Goal: Complete application form: Complete application form

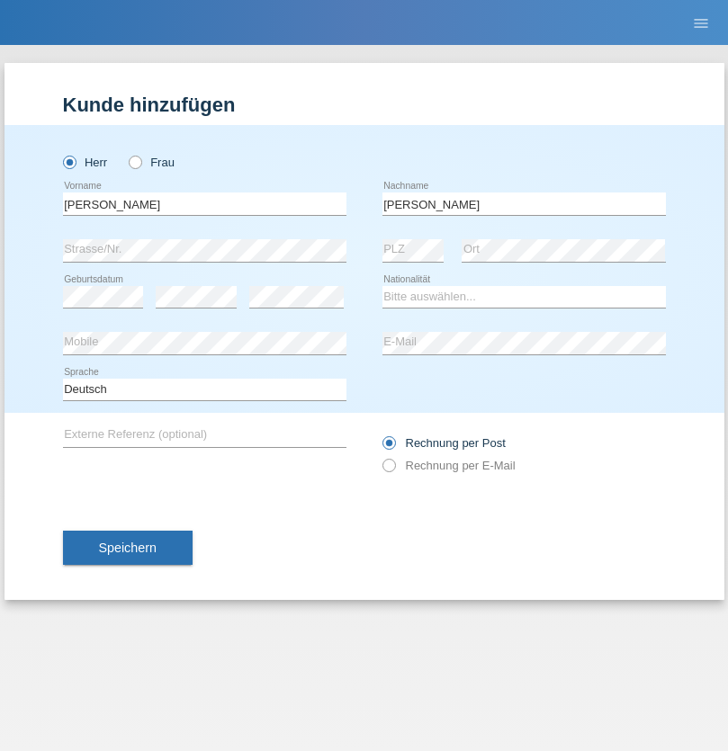
type input "[PERSON_NAME]"
select select "SE"
select select "C"
select select "23"
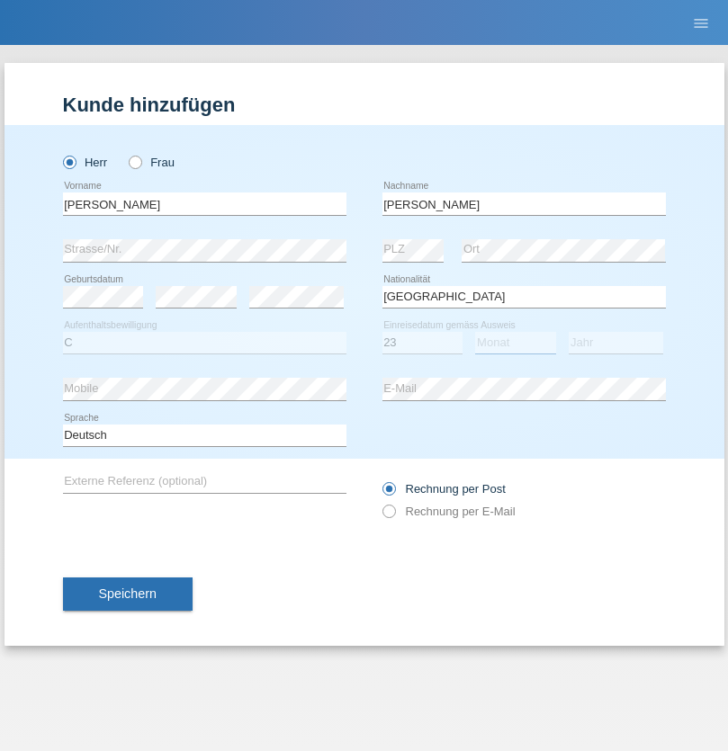
select select "06"
select select "2021"
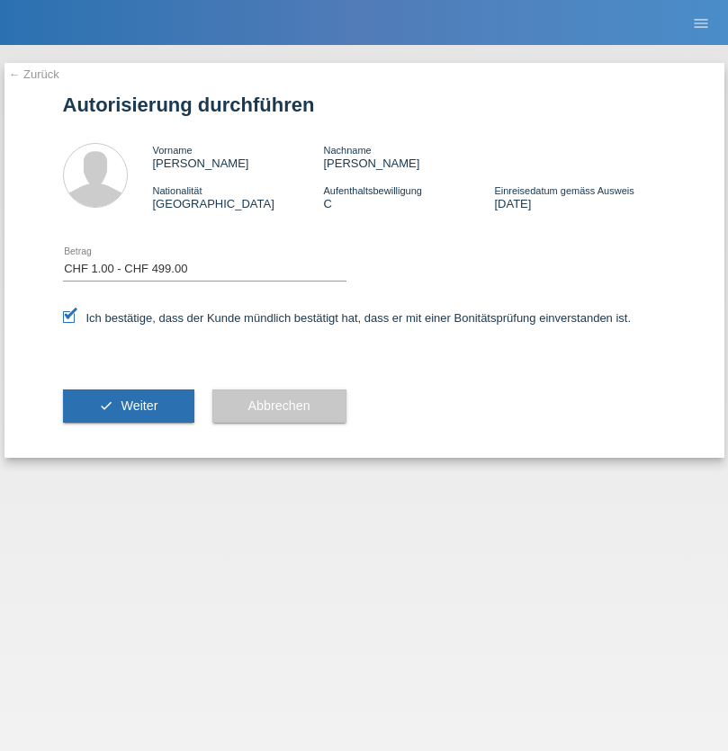
select select "1"
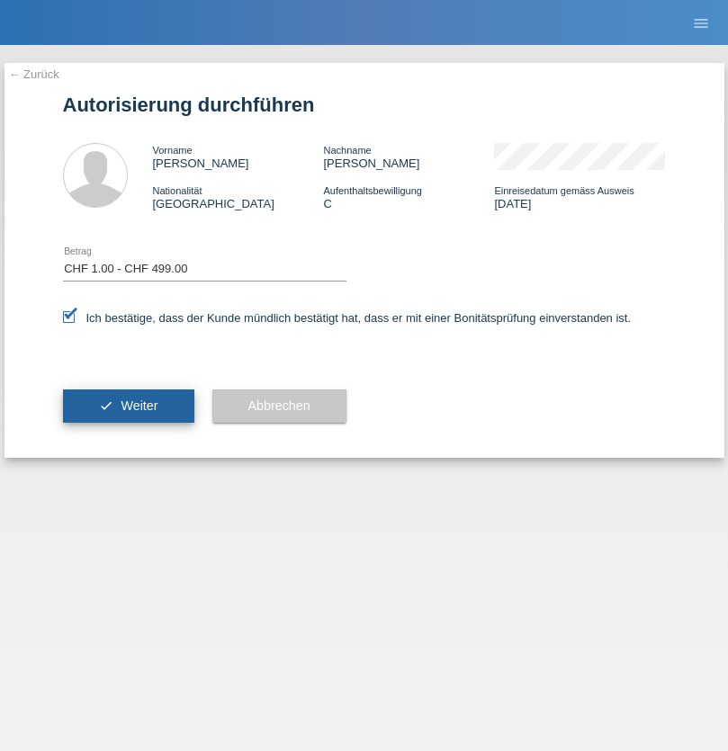
click at [128, 406] on span "Weiter" at bounding box center [139, 406] width 37 height 14
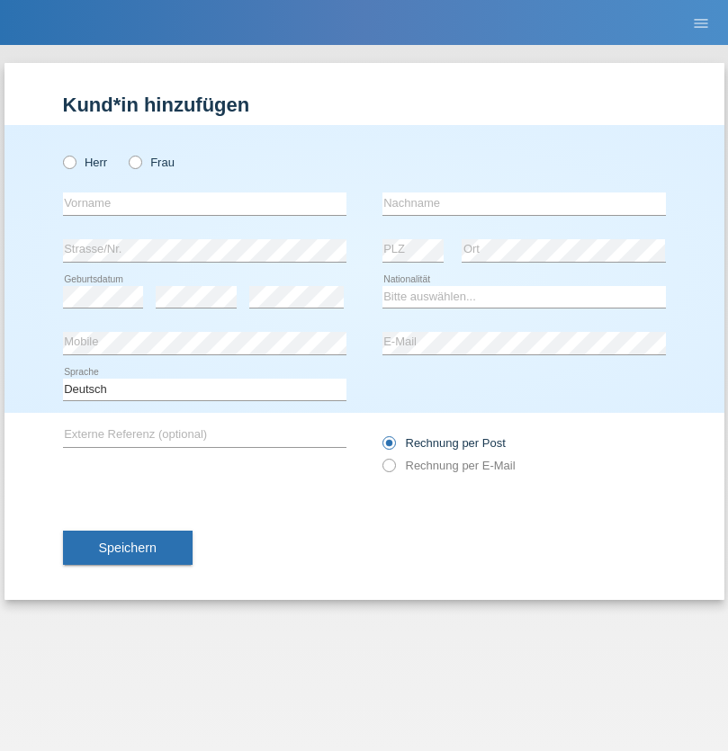
radio input "true"
click at [204, 203] on input "text" at bounding box center [204, 204] width 283 height 22
type input "Joice"
click at [524, 203] on input "text" at bounding box center [523, 204] width 283 height 22
type input "Hauser"
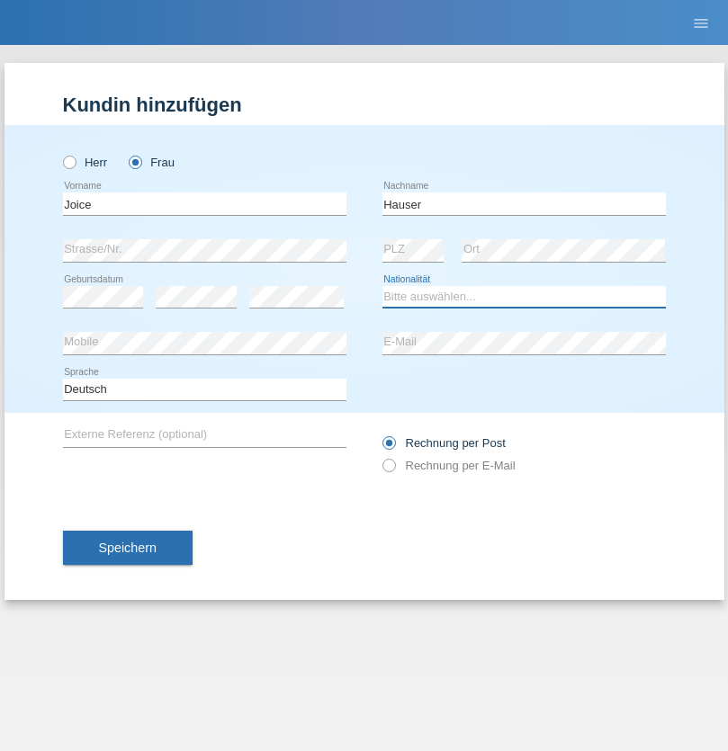
select select "BR"
select select "C"
select select "05"
select select "12"
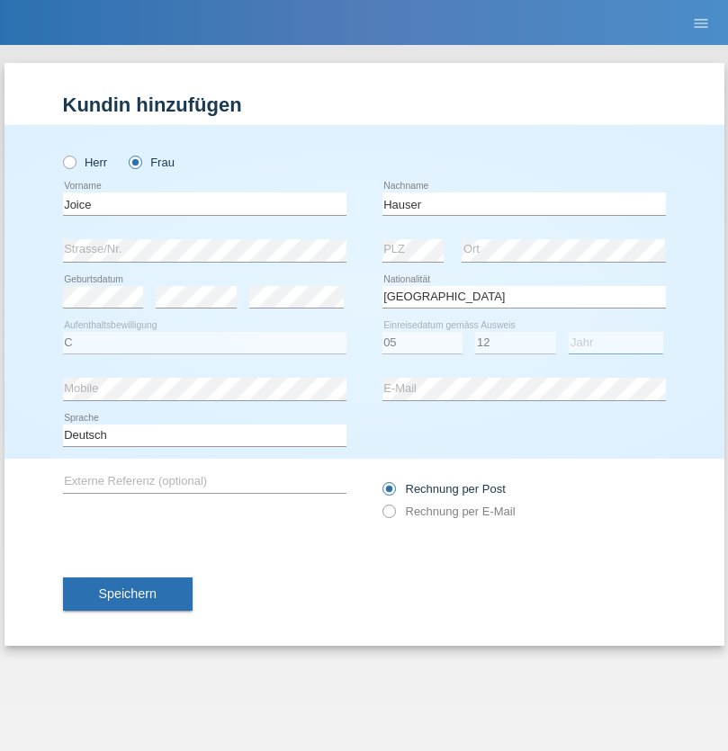
select select "2011"
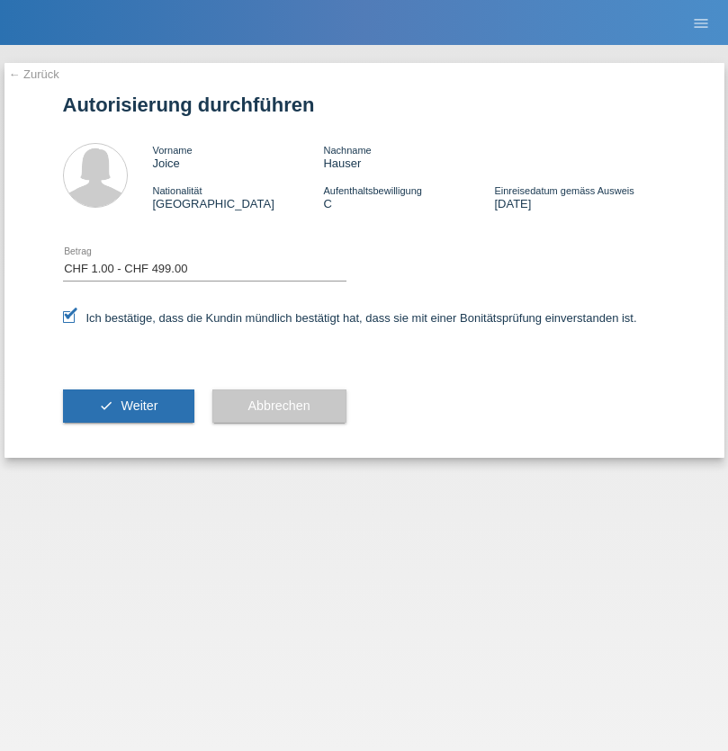
select select "1"
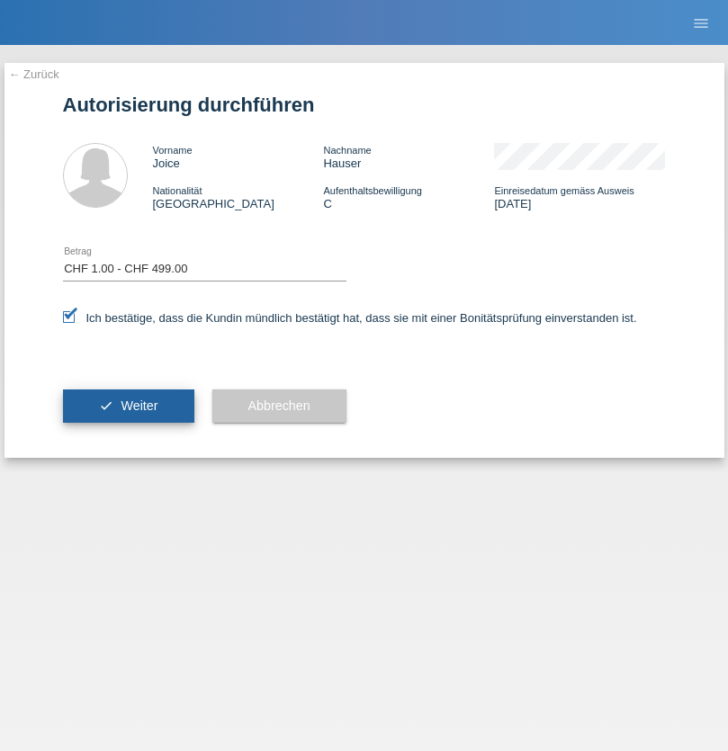
click at [128, 406] on span "Weiter" at bounding box center [139, 406] width 37 height 14
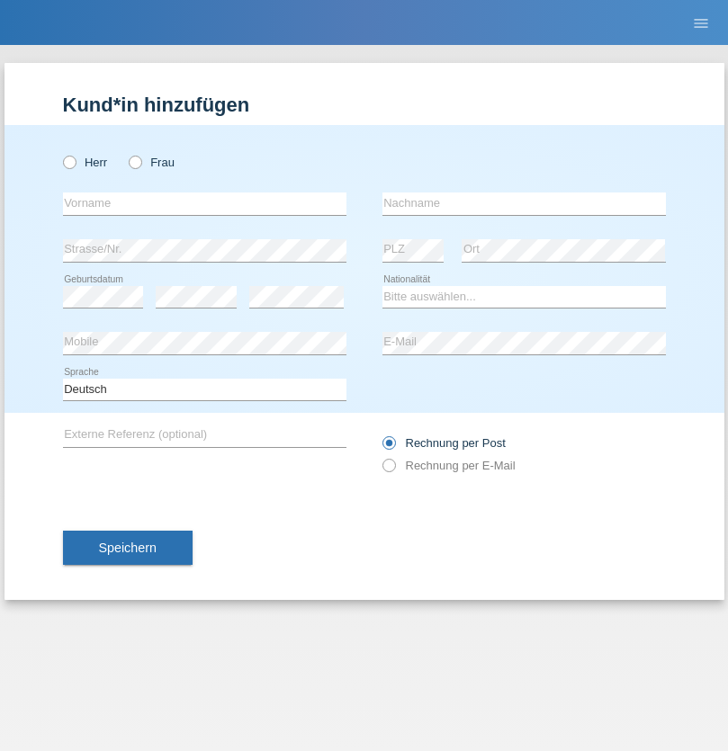
radio input "true"
click at [204, 203] on input "text" at bounding box center [204, 204] width 283 height 22
type input "[PERSON_NAME]"
click at [524, 203] on input "text" at bounding box center [523, 204] width 283 height 22
type input "Sivarajah"
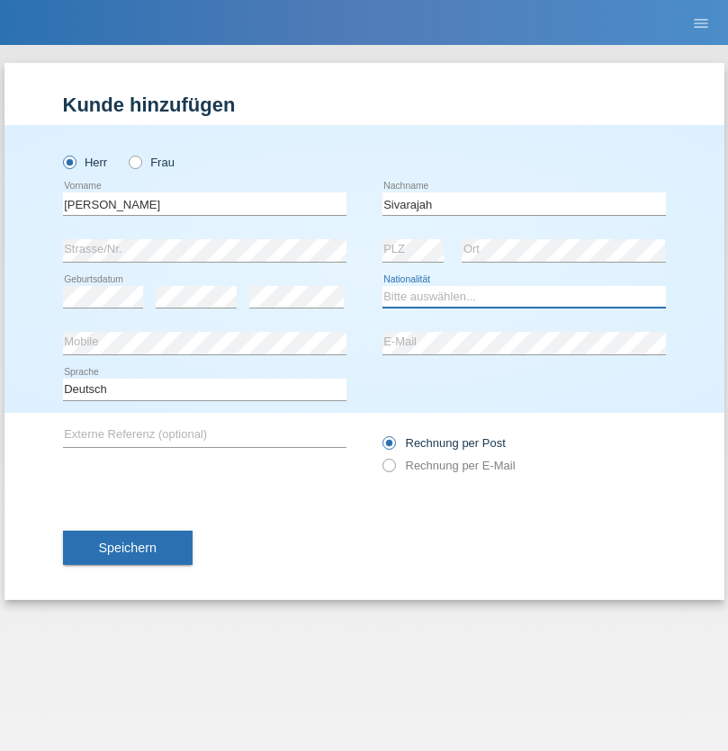
select select "CH"
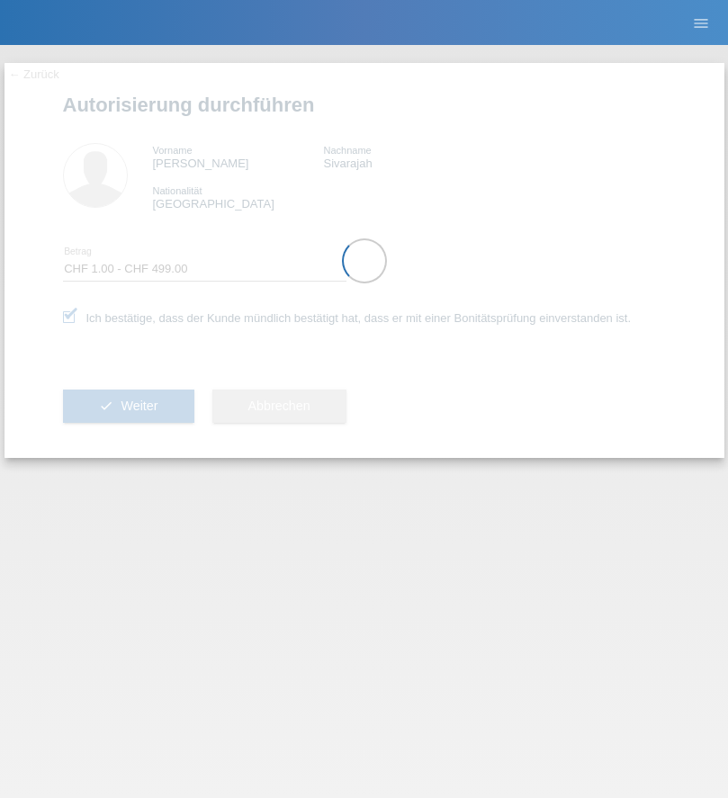
select select "1"
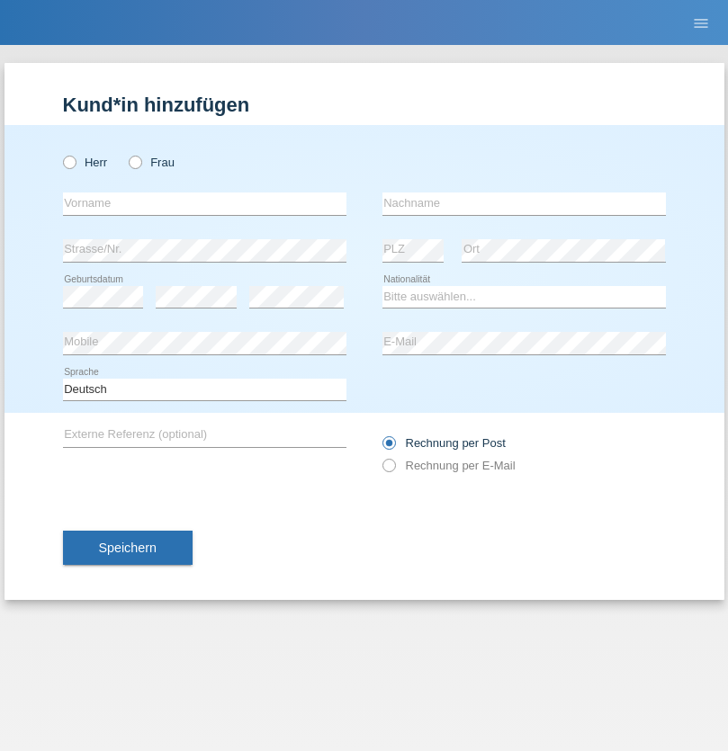
radio input "true"
click at [204, 203] on input "text" at bounding box center [204, 204] width 283 height 22
type input "Fatmir"
click at [524, 203] on input "text" at bounding box center [523, 204] width 283 height 22
type input "Krasniqi"
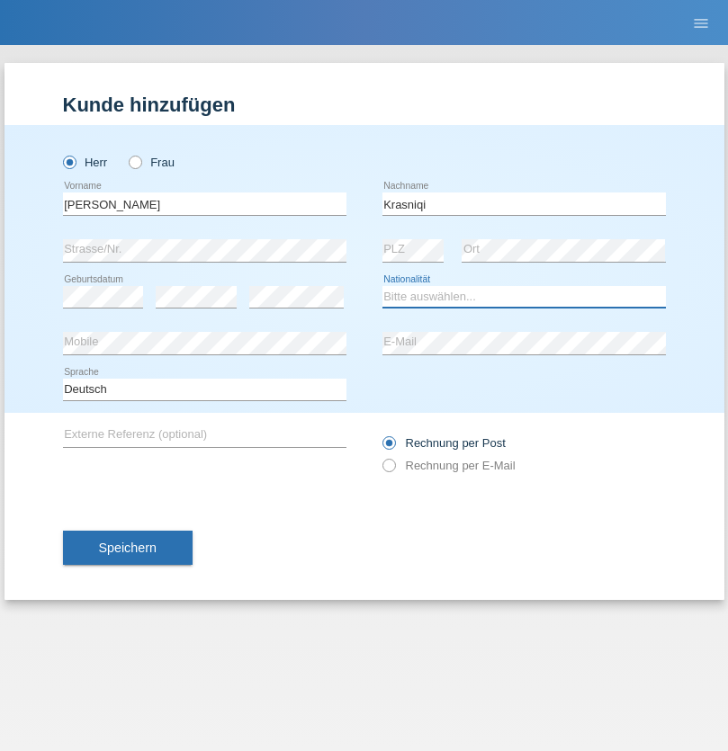
select select "XK"
select select "C"
select select "25"
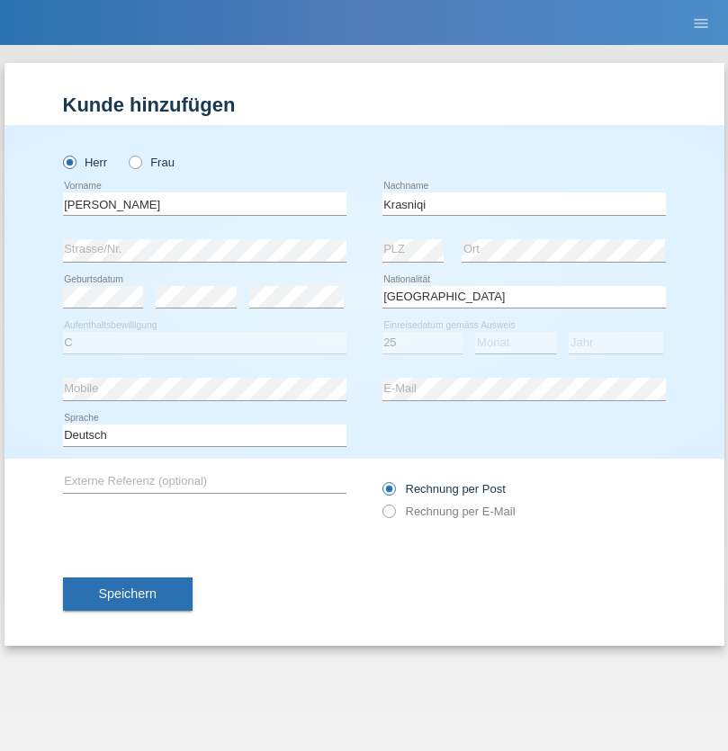
select select "07"
select select "1982"
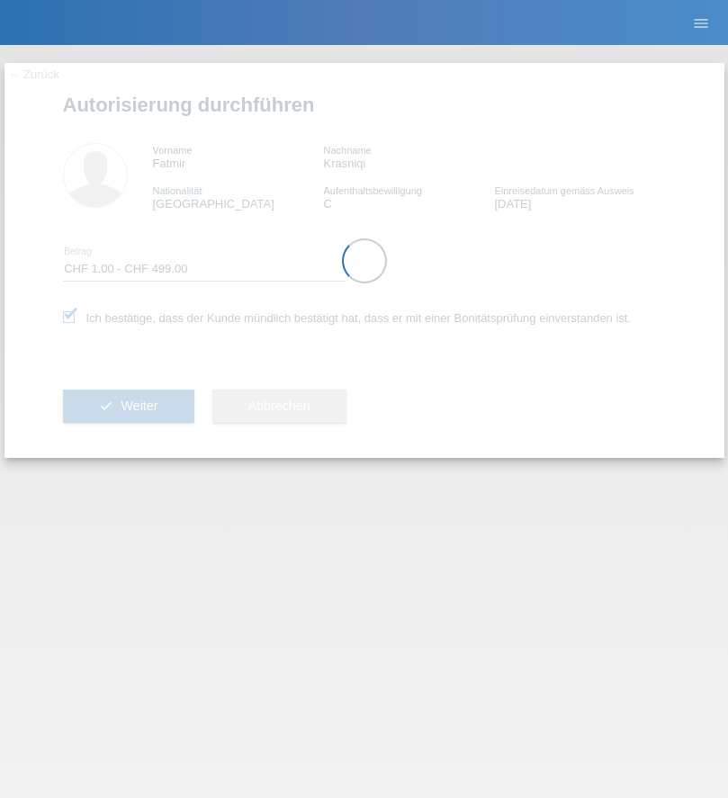
select select "1"
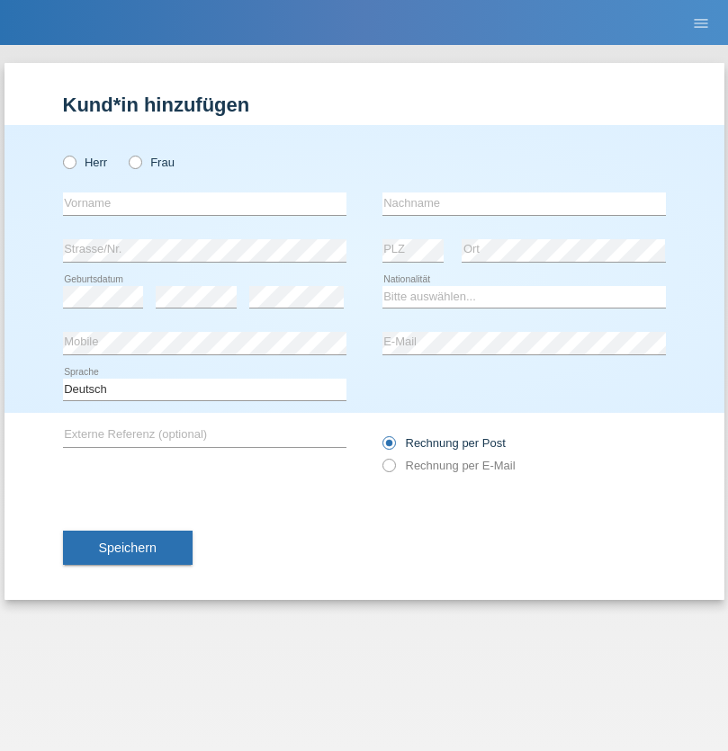
radio input "true"
click at [204, 203] on input "text" at bounding box center [204, 204] width 283 height 22
type input "[PERSON_NAME]"
click at [524, 203] on input "text" at bounding box center [523, 204] width 283 height 22
type input "Tudisco"
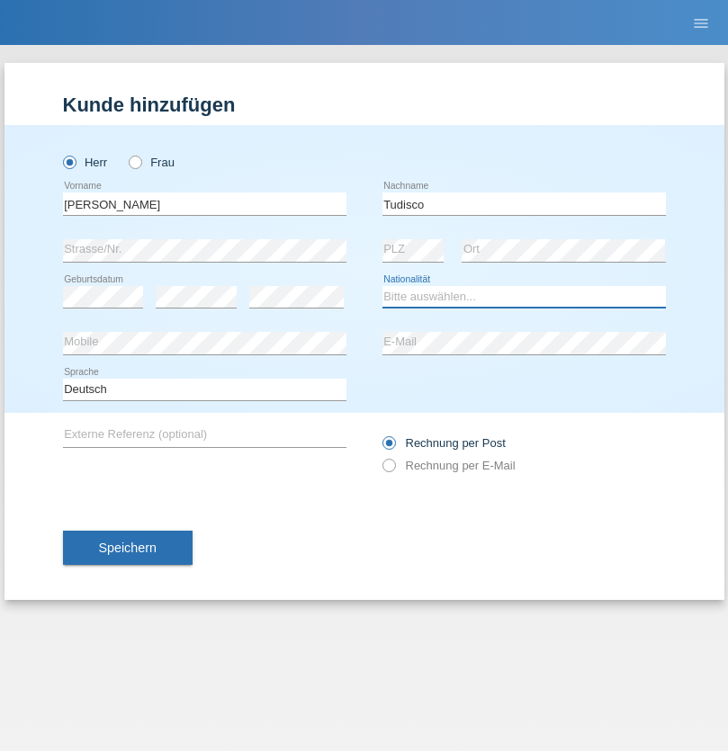
select select "IT"
select select "C"
select select "31"
select select "01"
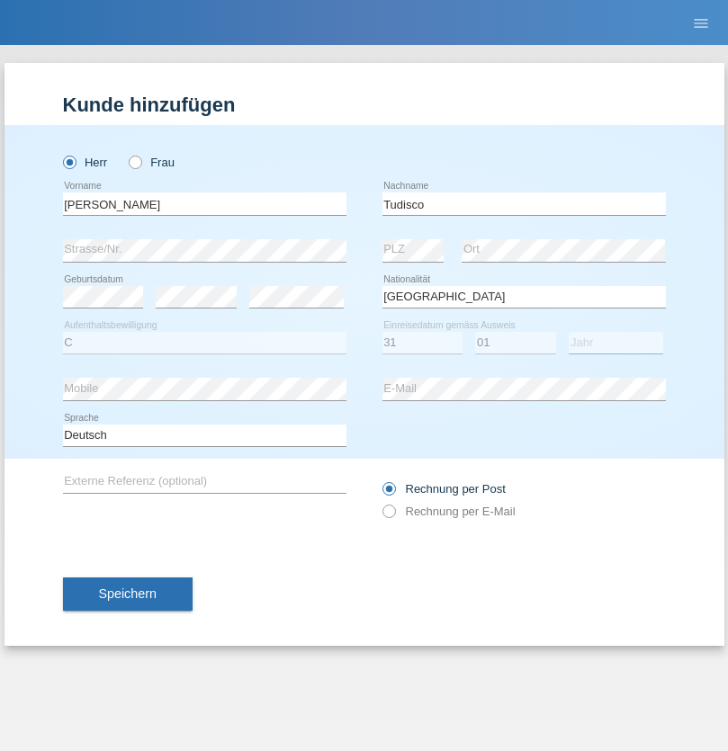
select select "2021"
